Goal: Information Seeking & Learning: Learn about a topic

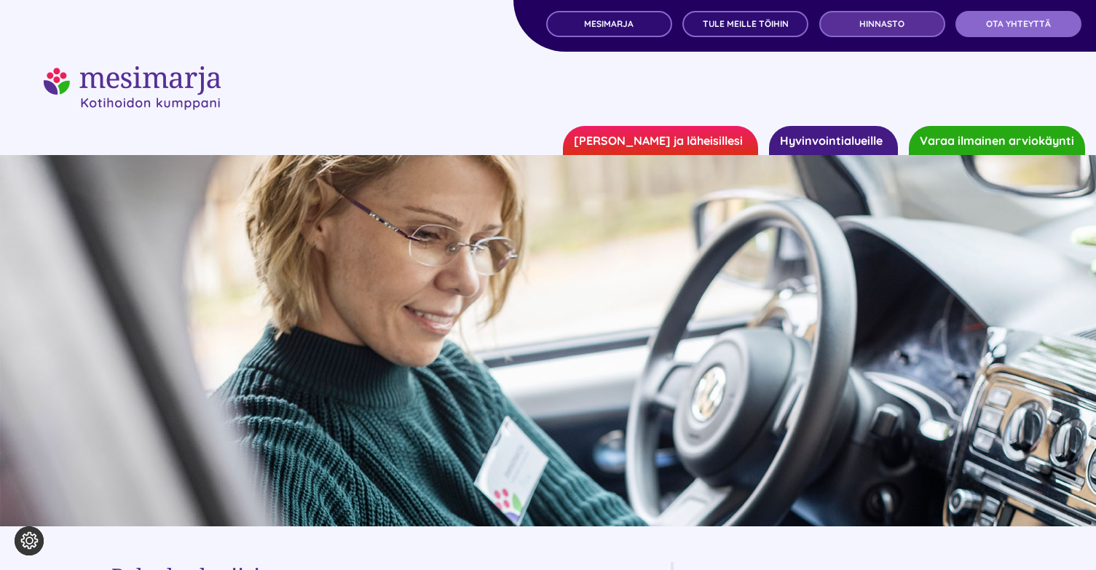
click at [864, 25] on span "Hinnasto" at bounding box center [882, 24] width 45 height 10
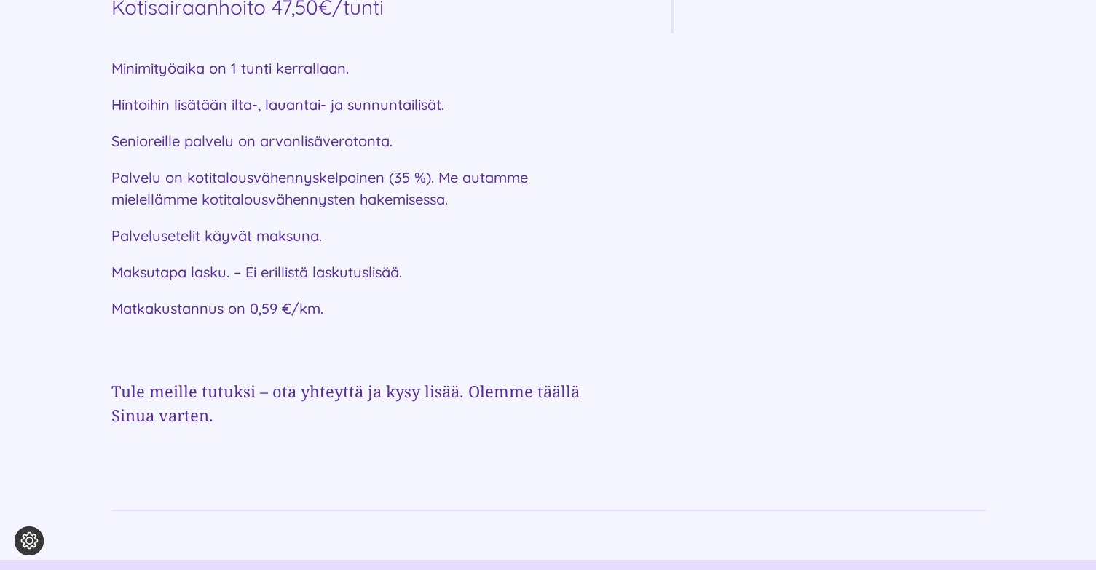
scroll to position [801, 0]
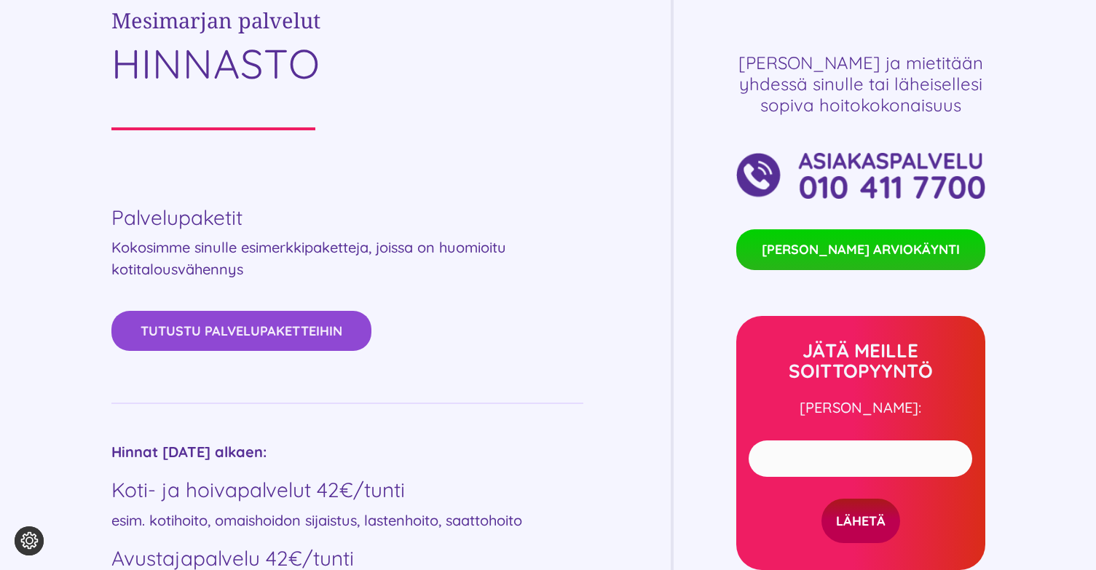
click at [322, 328] on span "Tutustu palvelupaketteihin" at bounding box center [242, 330] width 202 height 15
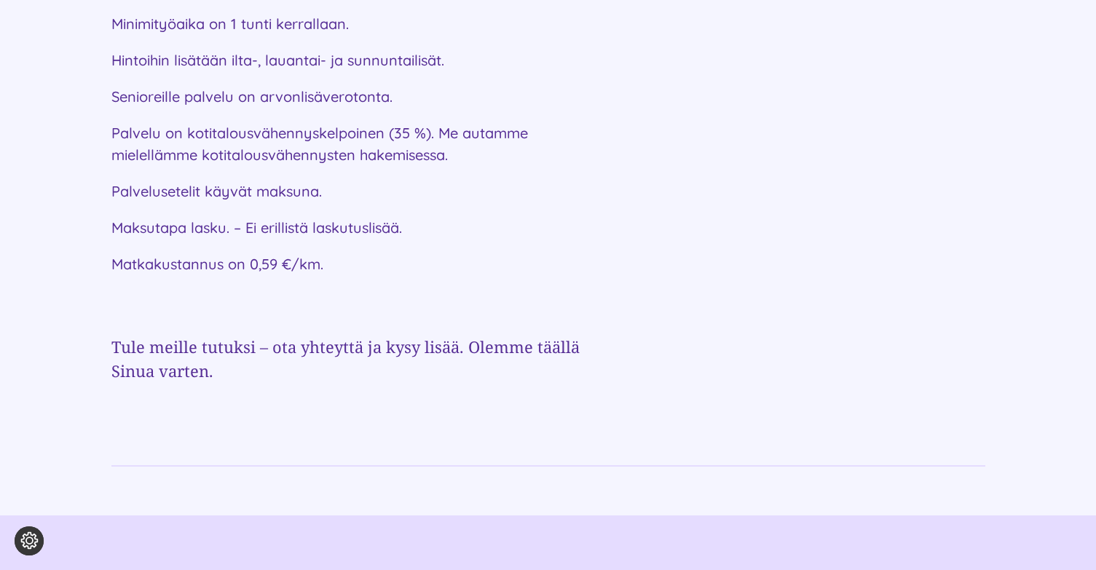
scroll to position [1217, 0]
